Goal: Information Seeking & Learning: Check status

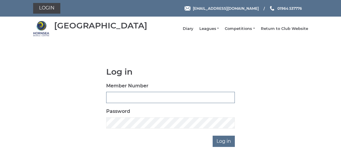
click at [128, 101] on input "Member Number" at bounding box center [170, 97] width 129 height 11
type input "0722"
click at [213, 135] on input "Log in" at bounding box center [224, 140] width 22 height 11
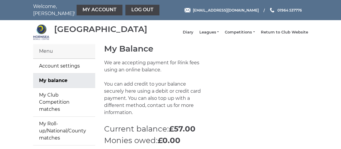
click at [51, 57] on div "Menu" at bounding box center [64, 51] width 62 height 14
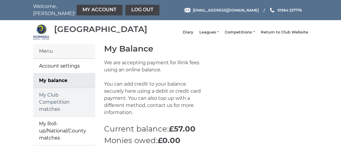
click at [52, 112] on link "My Club Competition matches" at bounding box center [64, 102] width 62 height 28
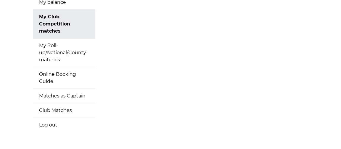
scroll to position [89, 0]
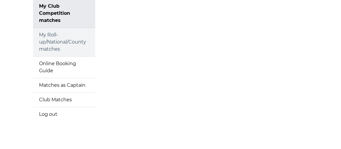
click at [57, 41] on link "My Roll-up/National/County matches" at bounding box center [64, 42] width 62 height 28
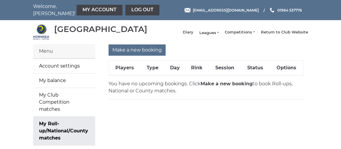
click at [217, 35] on link "Leagues" at bounding box center [209, 32] width 20 height 5
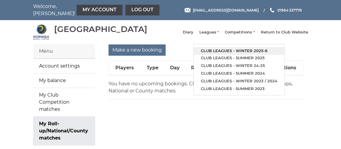
click at [221, 52] on link "Club leagues - Winter 2025-6" at bounding box center [239, 51] width 91 height 8
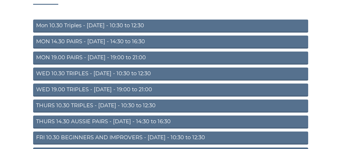
scroll to position [89, 0]
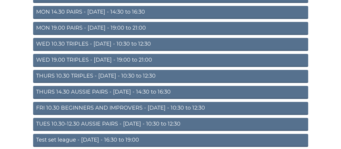
click at [79, 112] on link "FRI 10.30 BEGINNERS AND IMPROVERS - [DATE] - 10:30 to 12:30" at bounding box center [170, 108] width 275 height 13
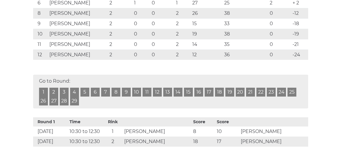
scroll to position [207, 0]
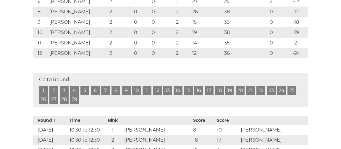
click at [65, 95] on link "3" at bounding box center [64, 90] width 9 height 9
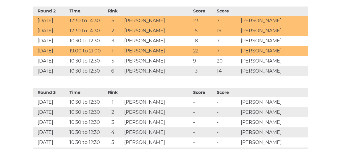
scroll to position [368, 0]
